Goal: Browse casually: Explore the website without a specific task or goal

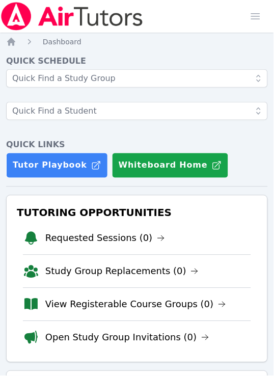
click at [141, 136] on div "Quick Schedule Quick Links Tutor Playbook Whiteboard Home" at bounding box center [137, 116] width 262 height 123
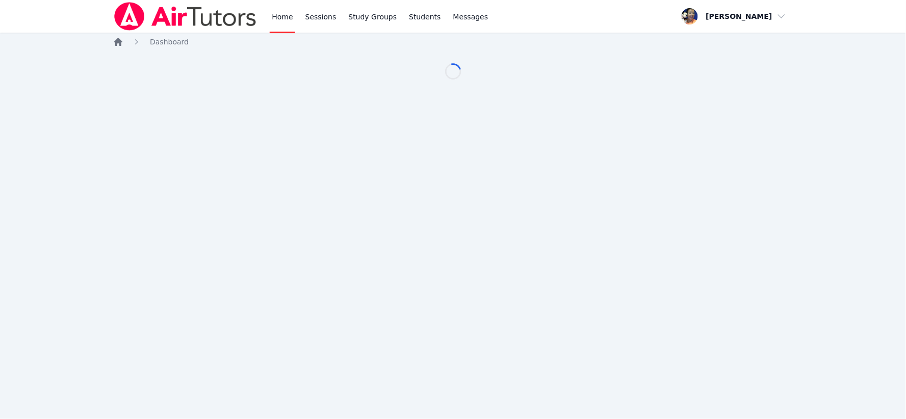
click at [118, 43] on icon "Breadcrumb" at bounding box center [118, 42] width 10 height 10
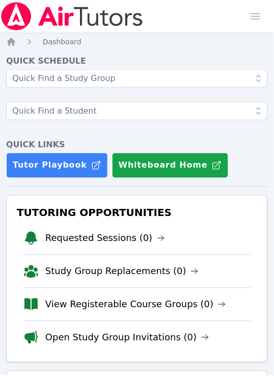
click at [137, 59] on h4 "Quick Schedule" at bounding box center [137, 61] width 262 height 12
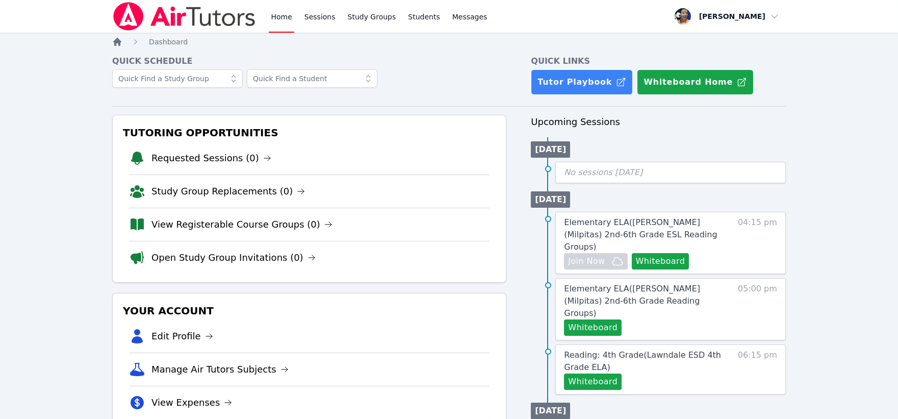
click at [116, 43] on icon "Breadcrumb" at bounding box center [117, 42] width 10 height 10
click at [162, 43] on span "Dashboard" at bounding box center [168, 42] width 39 height 8
click at [116, 41] on icon "Breadcrumb" at bounding box center [117, 42] width 8 height 8
